Goal: Task Accomplishment & Management: Use online tool/utility

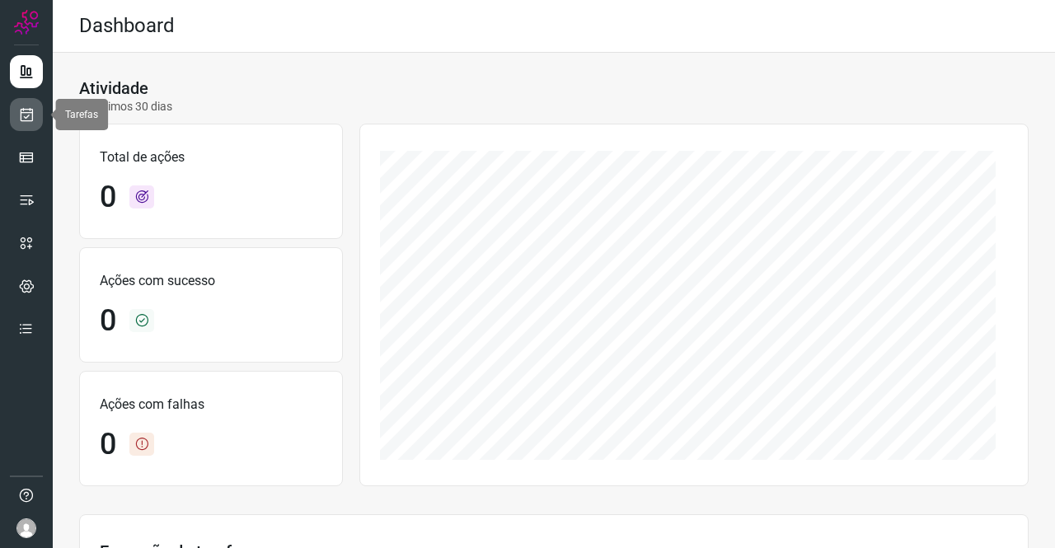
click at [30, 115] on icon at bounding box center [26, 114] width 17 height 16
click at [27, 124] on link at bounding box center [26, 114] width 33 height 33
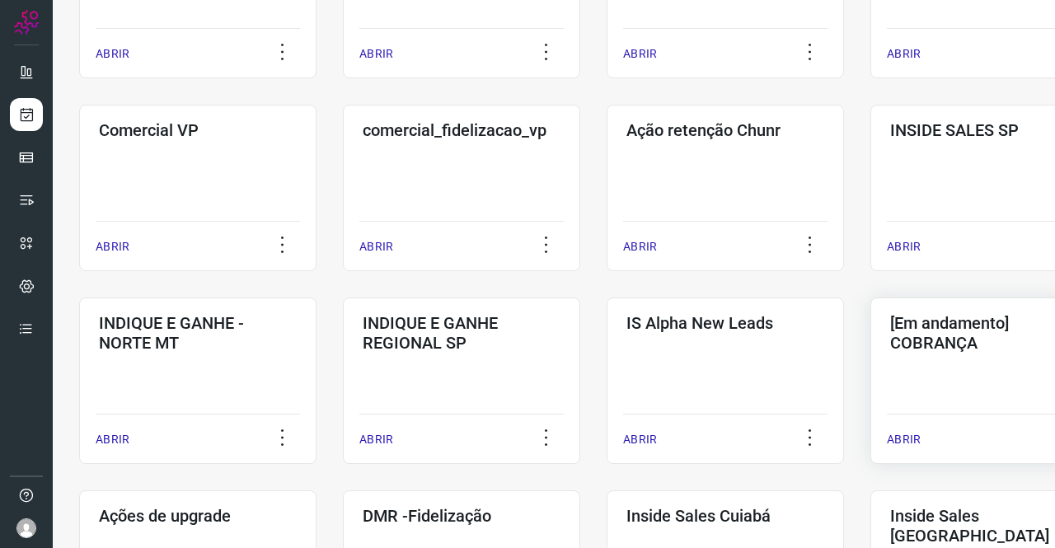
click at [957, 363] on div "[Em andamento] COBRANÇA ABRIR" at bounding box center [988, 380] width 237 height 166
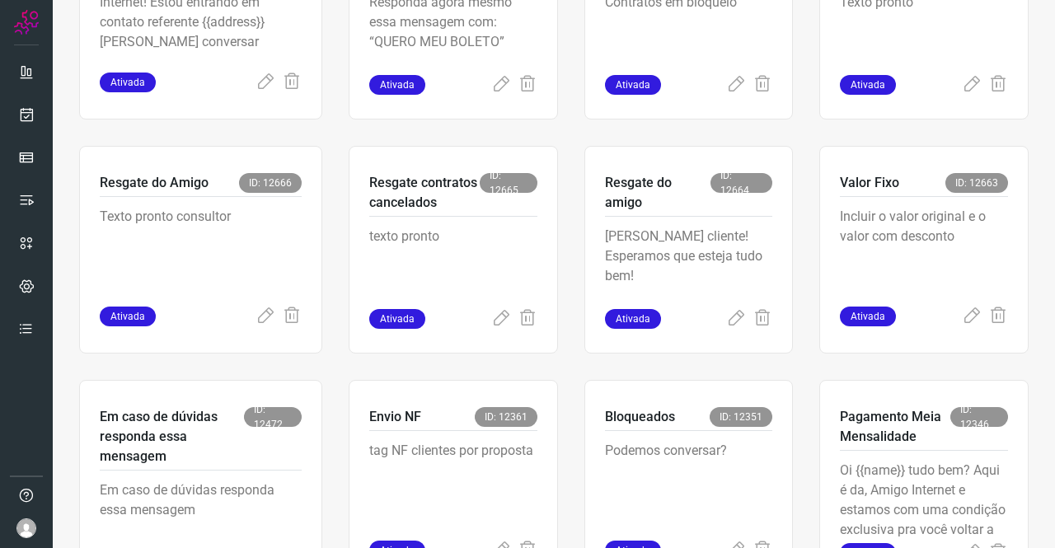
scroll to position [560, 0]
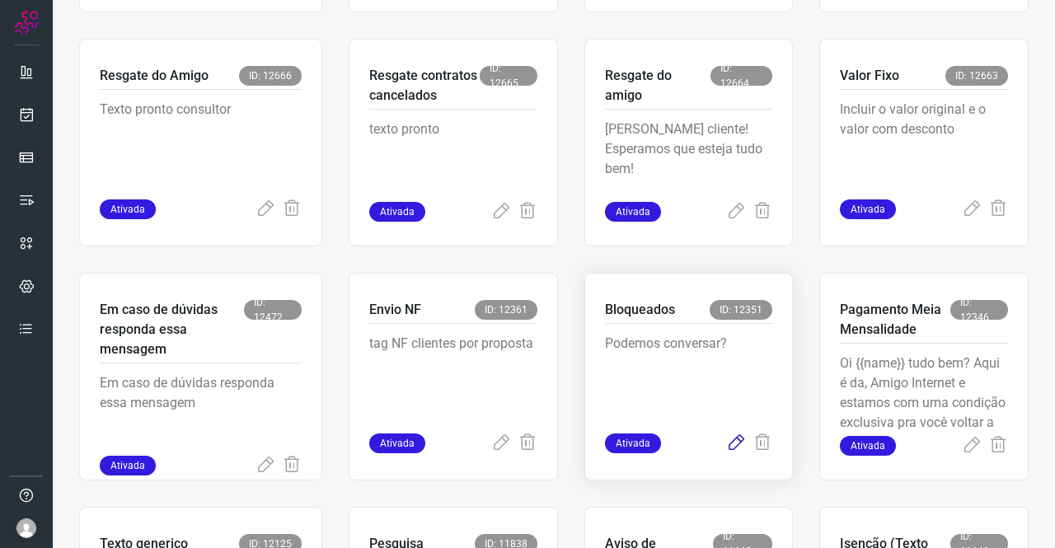
click at [726, 448] on icon at bounding box center [736, 443] width 20 height 20
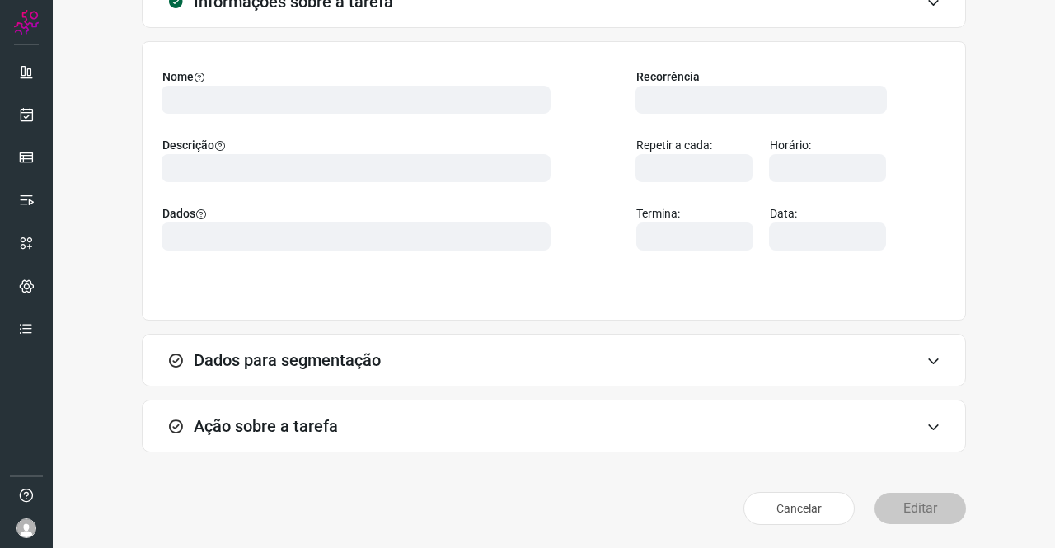
scroll to position [95, 0]
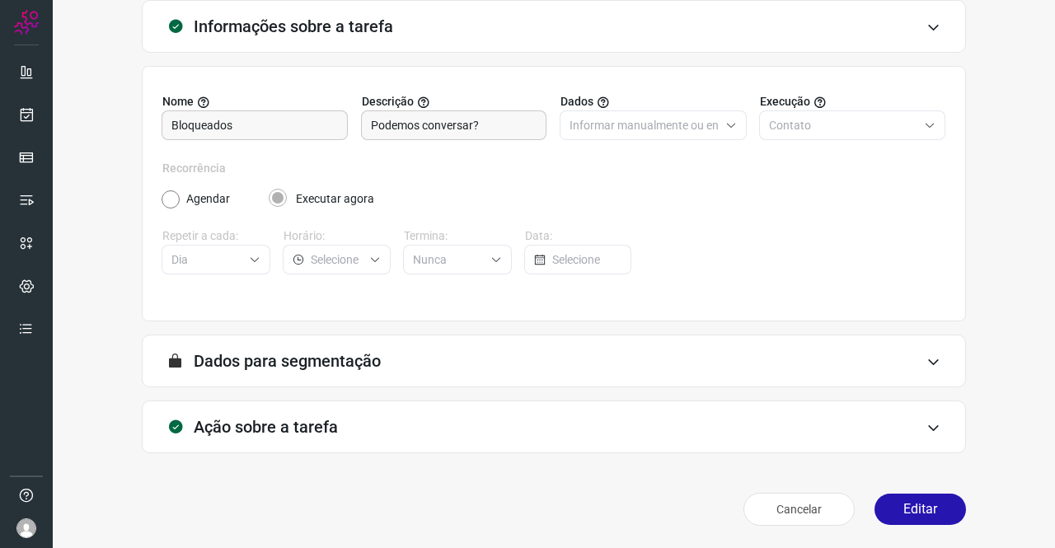
click at [302, 413] on div "Ação sobre a tarefa" at bounding box center [554, 426] width 824 height 53
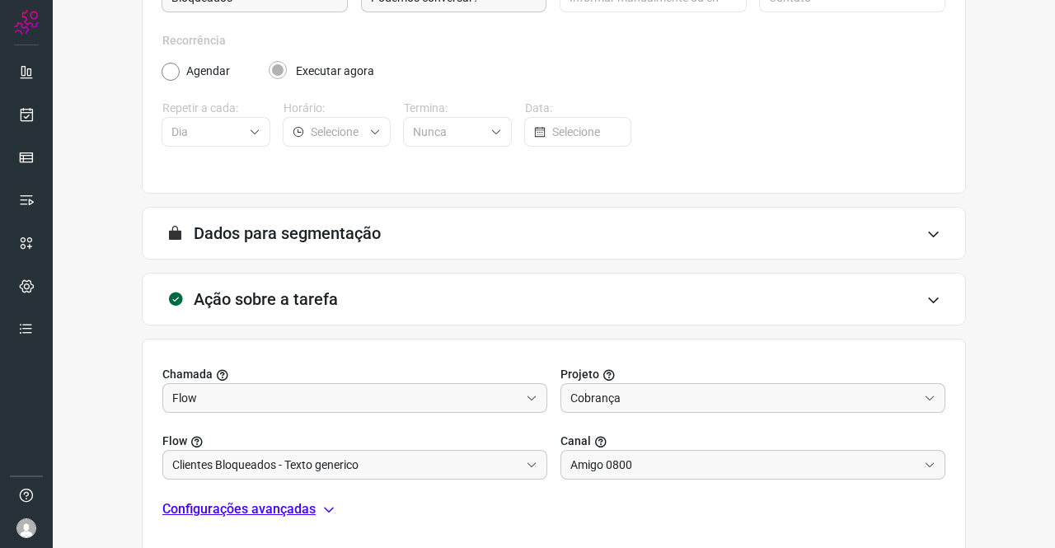
scroll to position [355, 0]
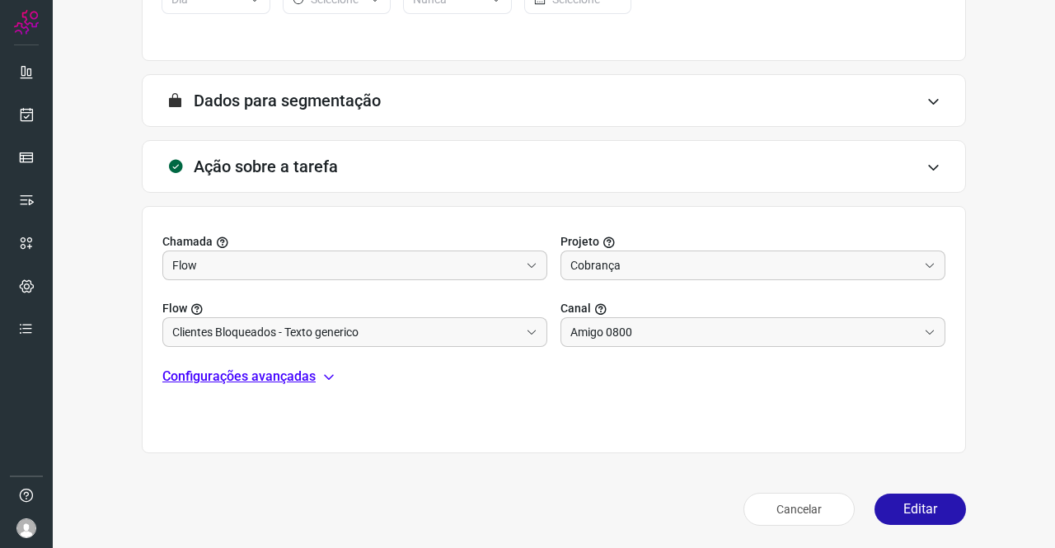
click at [290, 376] on p "Configurações avançadas" at bounding box center [238, 377] width 153 height 20
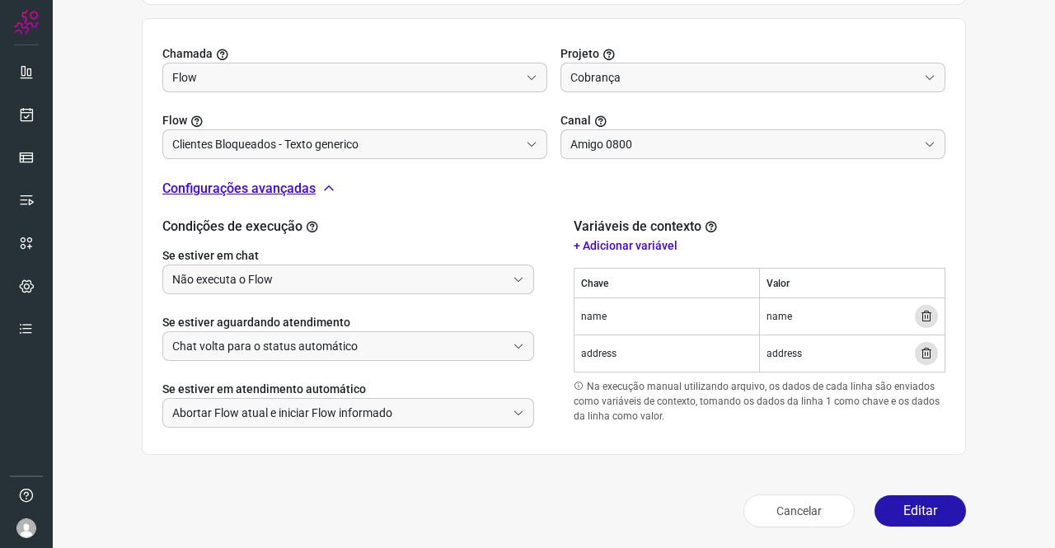
scroll to position [544, 0]
click at [903, 495] on button "Editar" at bounding box center [919, 509] width 91 height 31
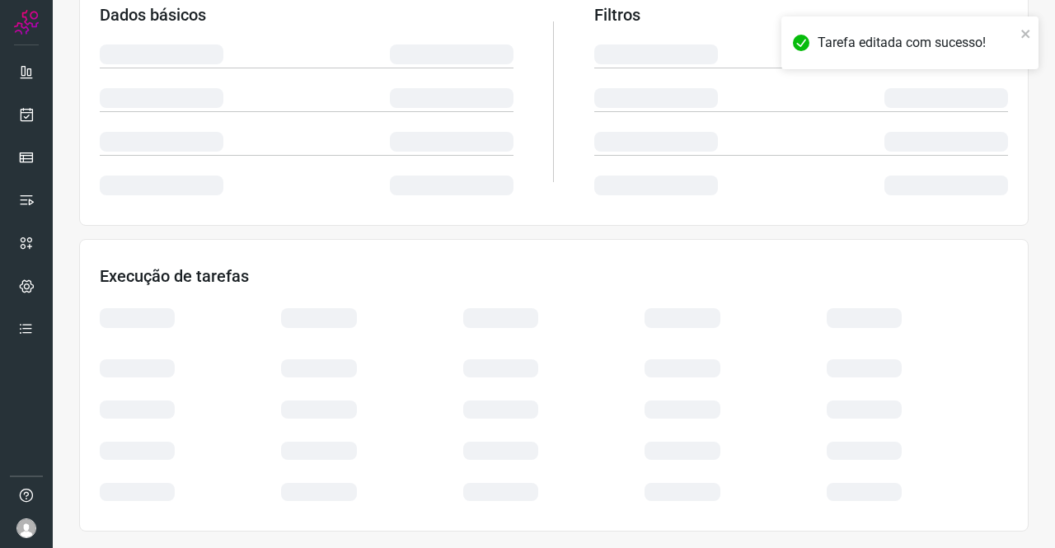
scroll to position [300, 0]
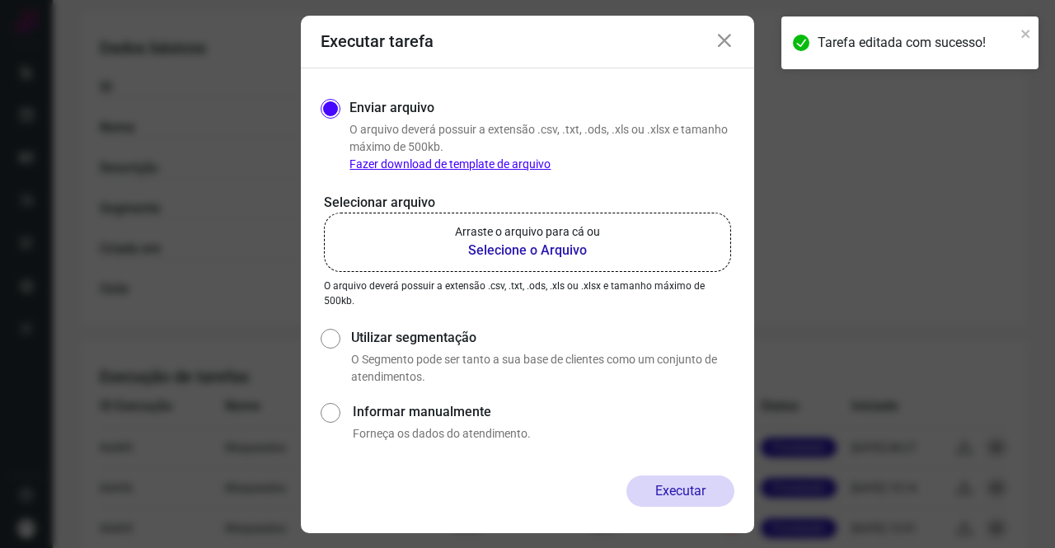
click at [494, 241] on b "Selecione o Arquivo" at bounding box center [527, 251] width 145 height 20
click at [0, 0] on input "Arraste o arquivo para cá ou Selecione o Arquivo" at bounding box center [0, 0] width 0 height 0
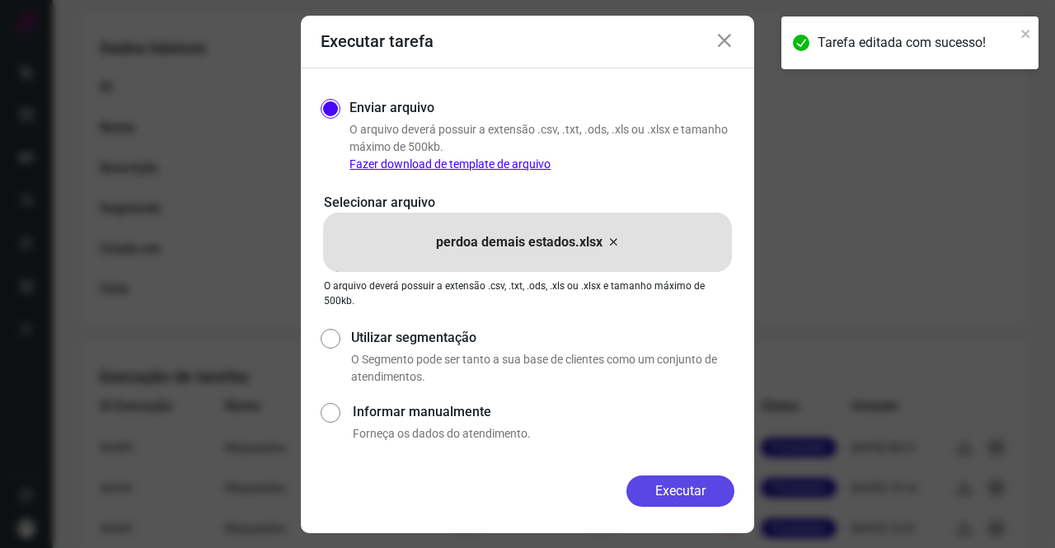
click at [723, 485] on button "Executar" at bounding box center [680, 490] width 108 height 31
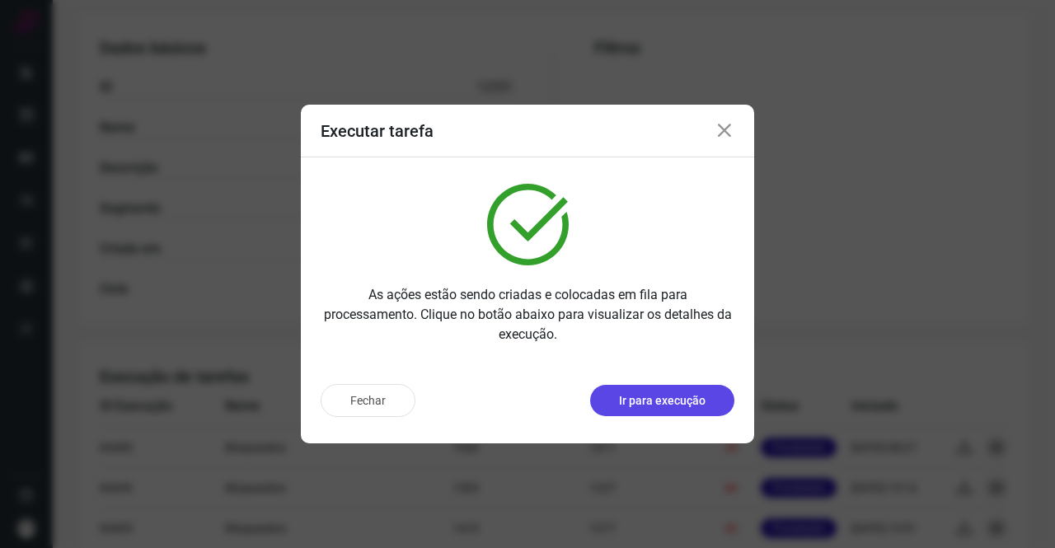
click at [655, 402] on p "Ir para execução" at bounding box center [662, 400] width 87 height 17
